Goal: Download file/media

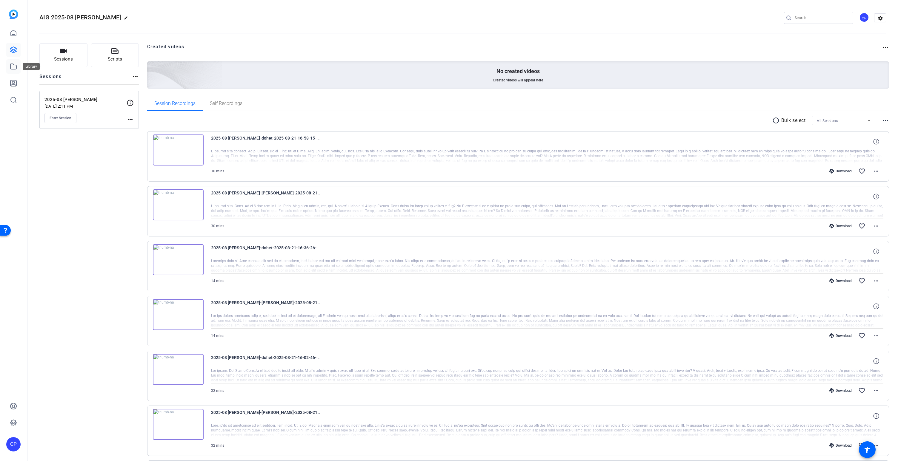
click at [10, 67] on link at bounding box center [13, 66] width 14 height 14
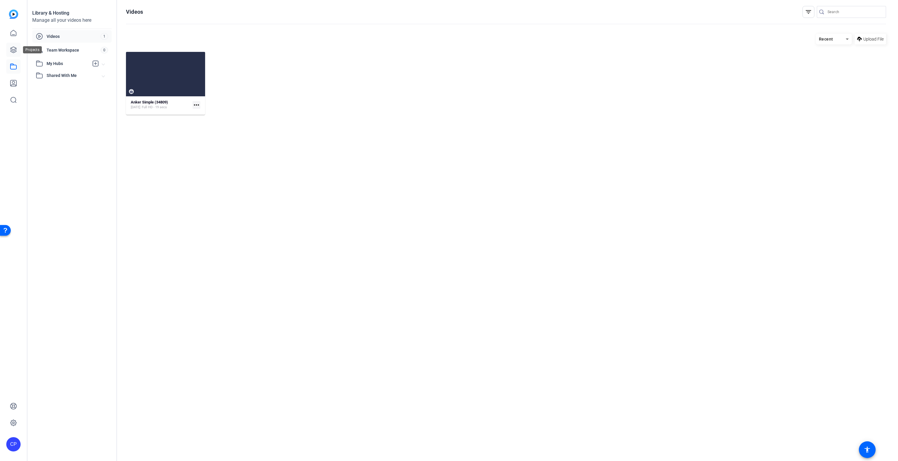
click at [13, 49] on icon at bounding box center [13, 50] width 6 height 6
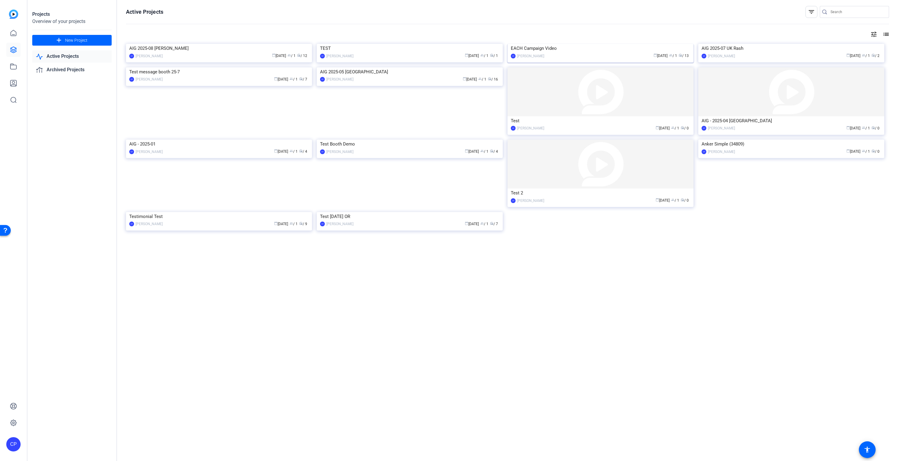
click at [591, 44] on img at bounding box center [600, 44] width 186 height 0
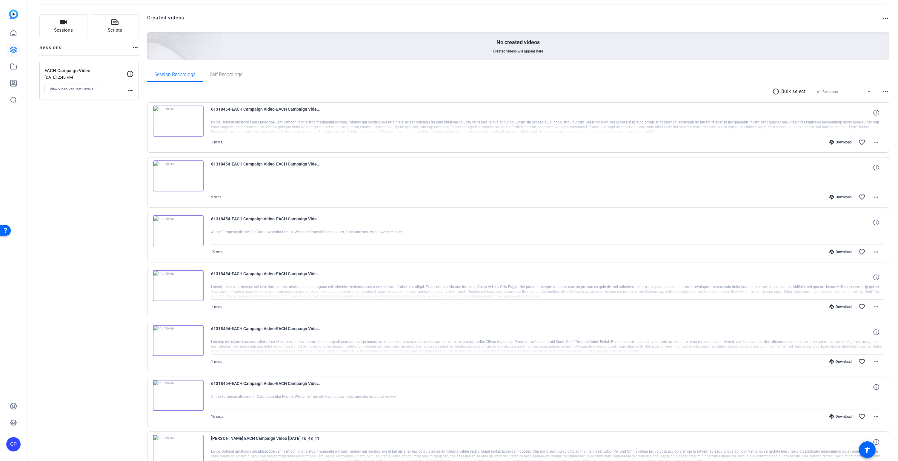
scroll to position [31, 0]
click at [774, 90] on mat-icon "radio_button_unchecked" at bounding box center [776, 89] width 9 height 7
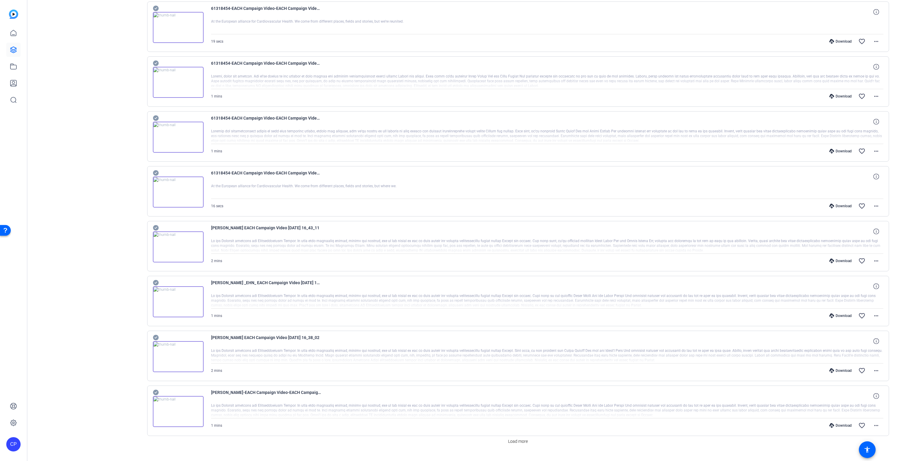
scroll to position [252, 0]
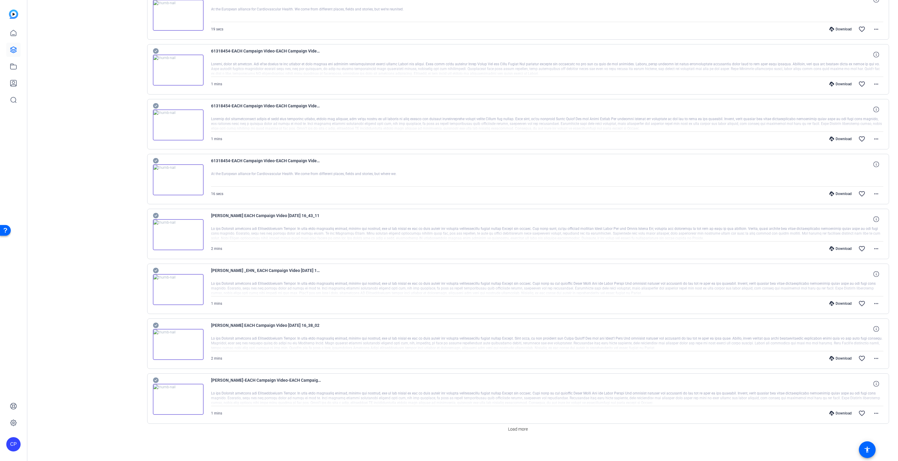
click at [155, 216] on icon at bounding box center [156, 215] width 6 height 7
click at [156, 215] on icon at bounding box center [156, 215] width 6 height 7
click at [155, 160] on icon at bounding box center [156, 161] width 6 height 6
click at [154, 105] on icon at bounding box center [156, 106] width 6 height 6
click at [156, 52] on icon at bounding box center [156, 51] width 6 height 6
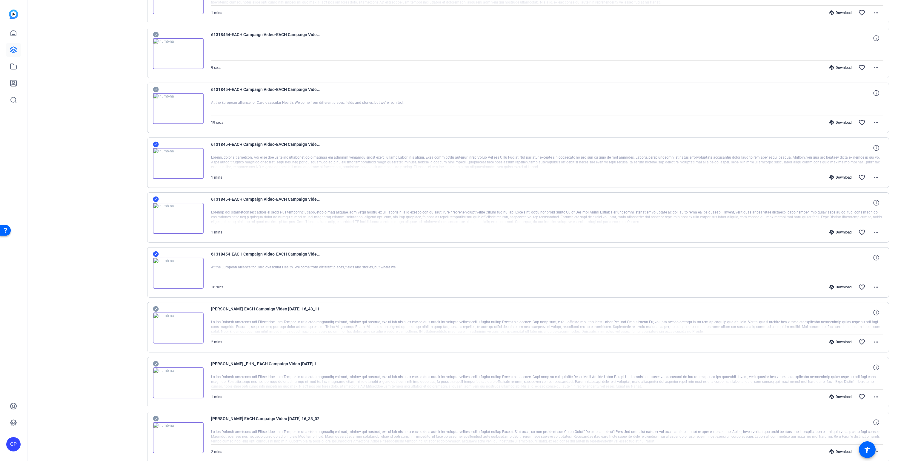
scroll to position [158, 0]
click at [156, 89] on icon at bounding box center [156, 90] width 6 height 6
click at [154, 35] on icon at bounding box center [156, 36] width 6 height 6
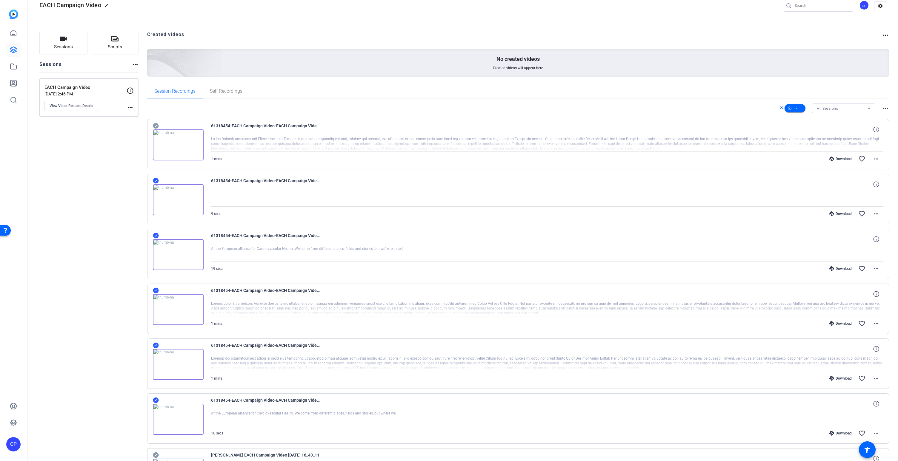
scroll to position [12, 0]
click at [156, 126] on icon at bounding box center [156, 126] width 6 height 7
click at [799, 110] on span at bounding box center [794, 109] width 21 height 14
click at [804, 138] on span "Download MP4" at bounding box center [805, 140] width 32 height 7
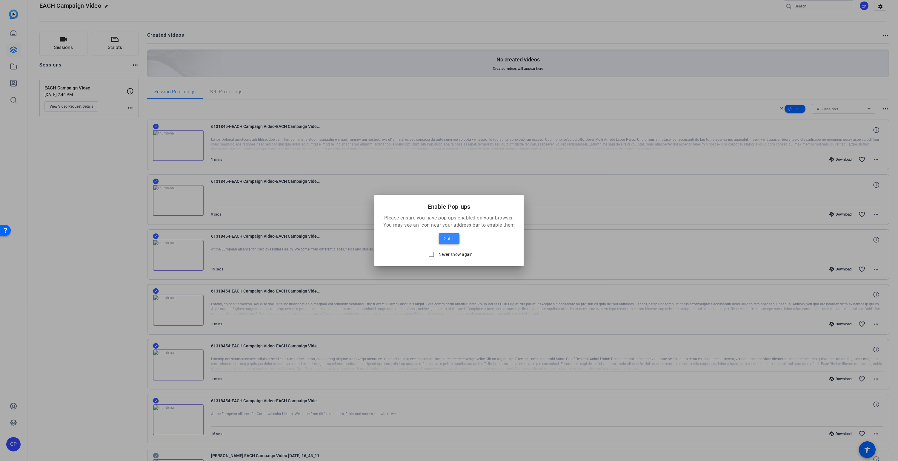
click at [457, 240] on span at bounding box center [449, 239] width 21 height 14
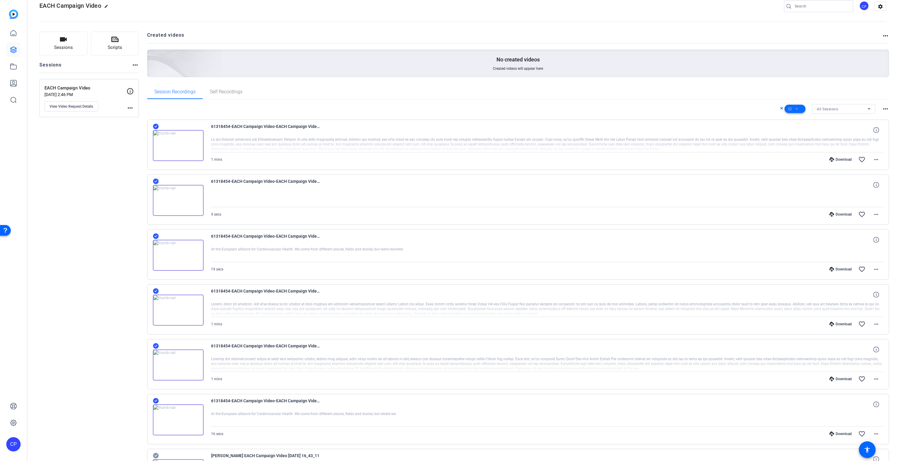
click at [797, 109] on icon at bounding box center [796, 108] width 3 height 7
click at [801, 141] on span "Download MP4" at bounding box center [805, 140] width 32 height 7
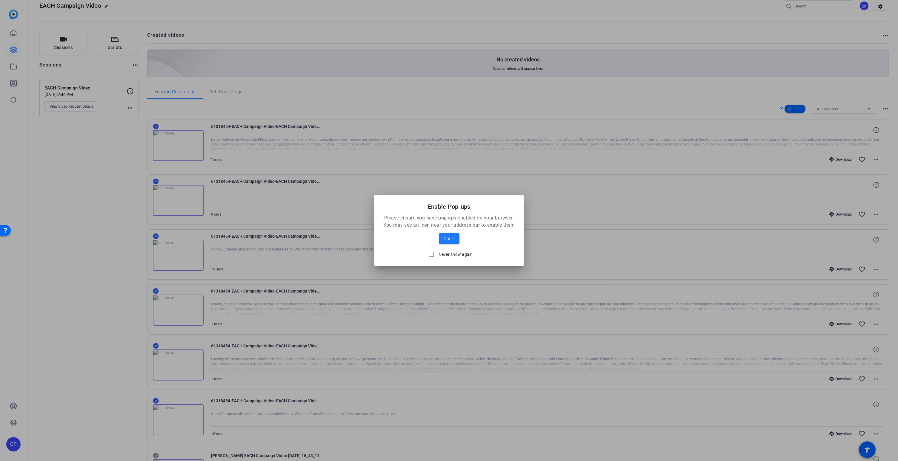
click at [455, 255] on label "Never show again" at bounding box center [455, 255] width 36 height 6
click at [437, 255] on input "Never show again" at bounding box center [431, 255] width 12 height 12
checkbox input "true"
click at [451, 236] on span "Got it!" at bounding box center [448, 238] width 11 height 7
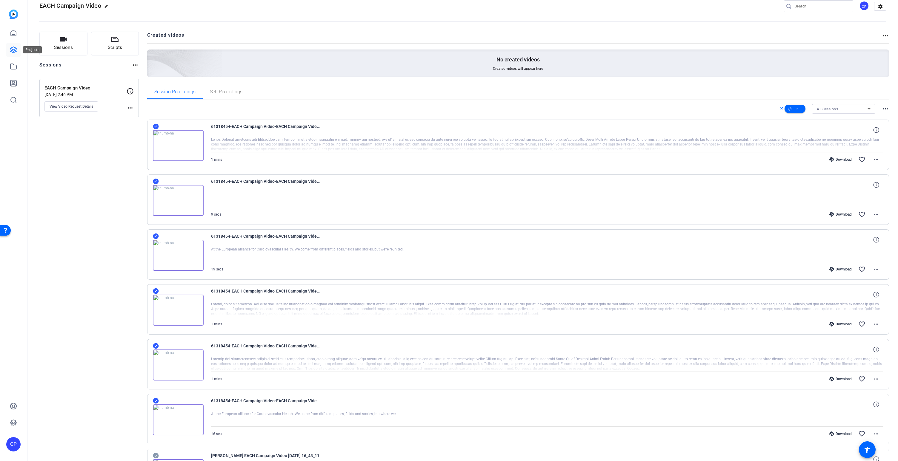
click at [14, 50] on icon at bounding box center [13, 49] width 7 height 7
